Goal: Information Seeking & Learning: Learn about a topic

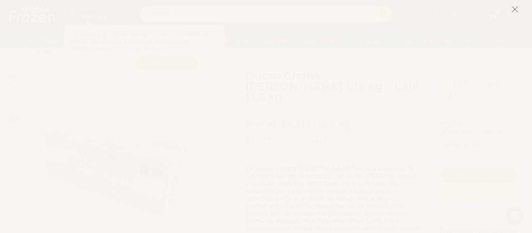
scroll to position [24, 0]
click at [514, 9] on line at bounding box center [514, 9] width 5 height 5
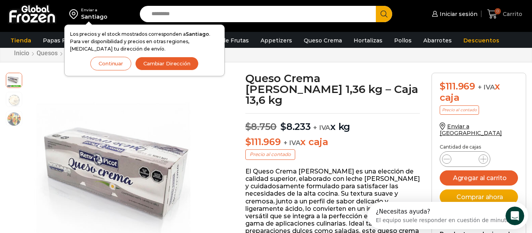
scroll to position [0, 0]
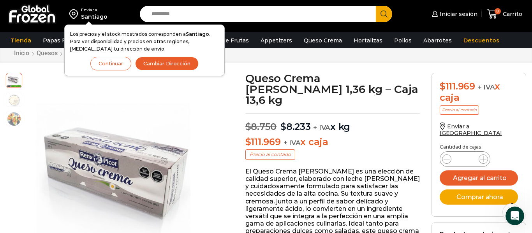
click at [114, 64] on button "Continuar" at bounding box center [110, 64] width 41 height 14
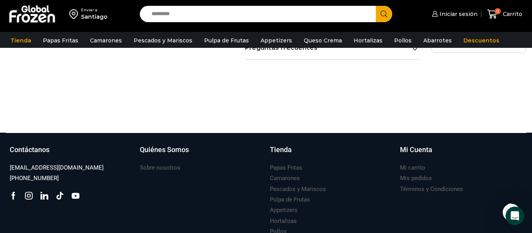
scroll to position [637, 0]
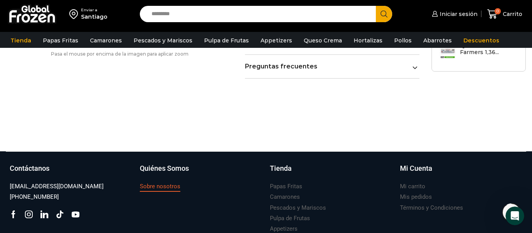
click at [165, 183] on h3 "Sobre nosotros" at bounding box center [160, 187] width 40 height 8
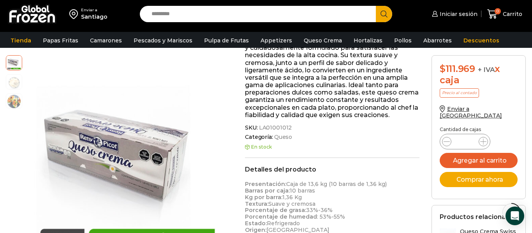
scroll to position [132, 0]
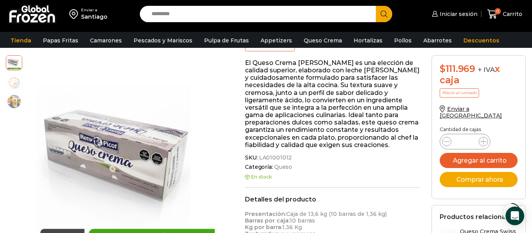
click at [426, 176] on div "$ 111.969 + IVA x caja Precio al contado Enviar a [GEOGRAPHIC_DATA] Cantidad [P…" at bounding box center [478, 166] width 106 height 223
drag, startPoint x: 387, startPoint y: 162, endPoint x: 389, endPoint y: 158, distance: 4.0
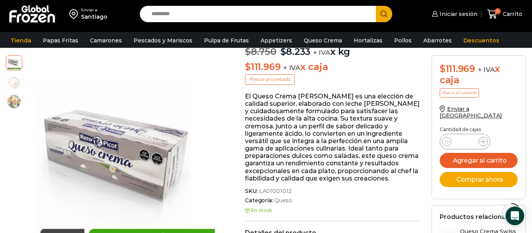
scroll to position [93, 0]
